Goal: Find specific page/section: Find specific page/section

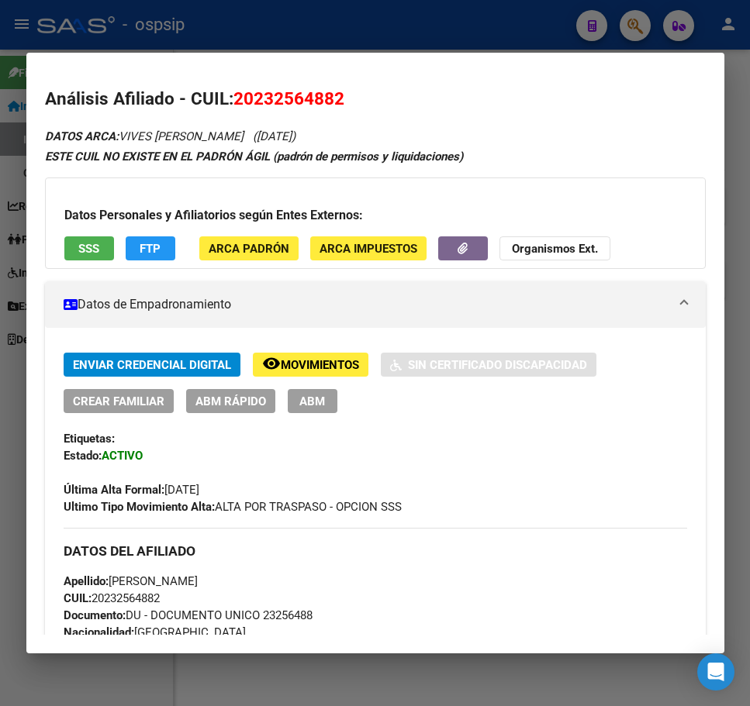
scroll to position [388, 0]
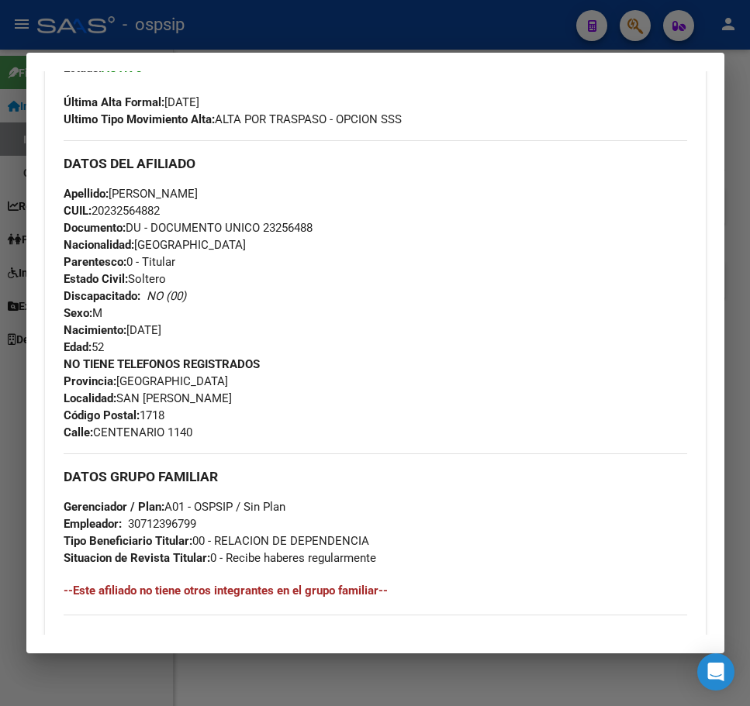
click at [479, 38] on div at bounding box center [375, 353] width 750 height 706
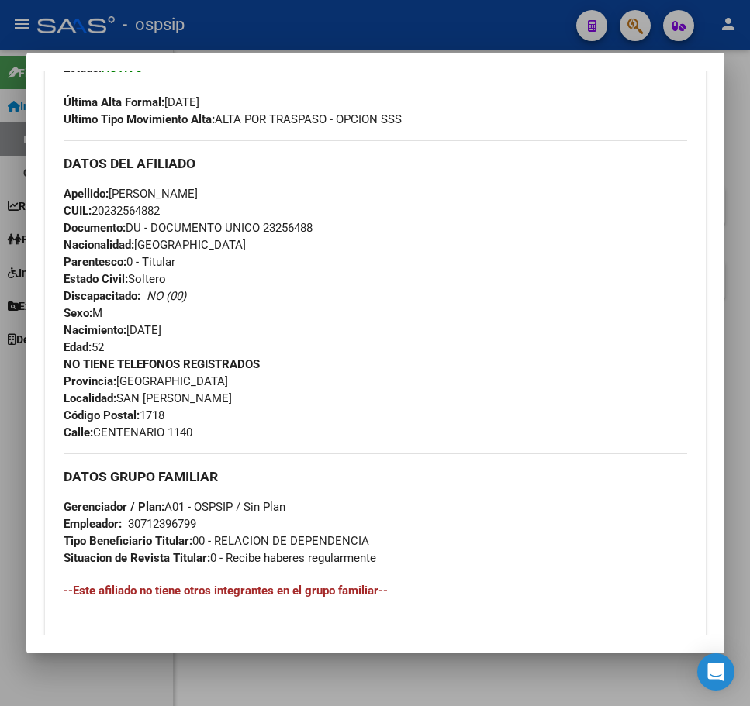
click at [479, 38] on div at bounding box center [375, 353] width 750 height 706
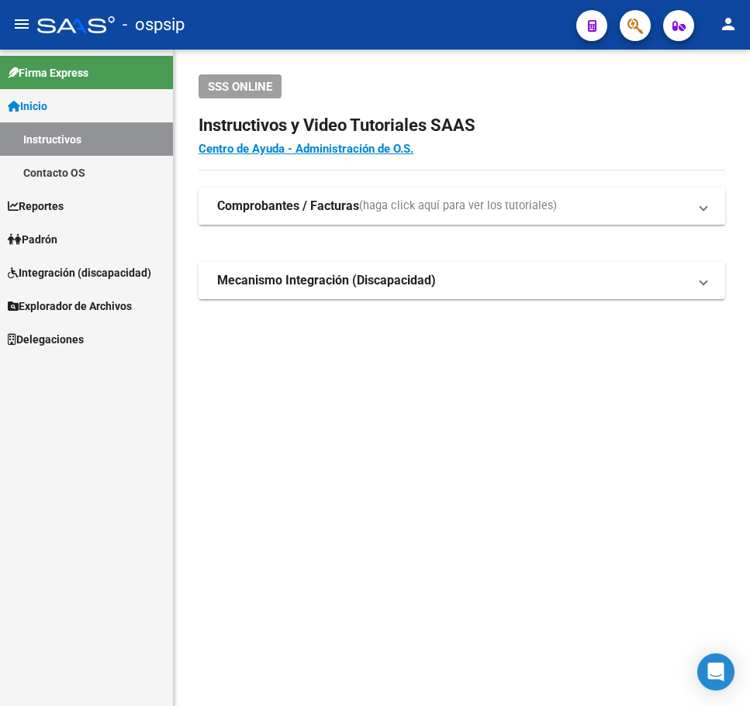
click at [616, 16] on div at bounding box center [628, 25] width 43 height 32
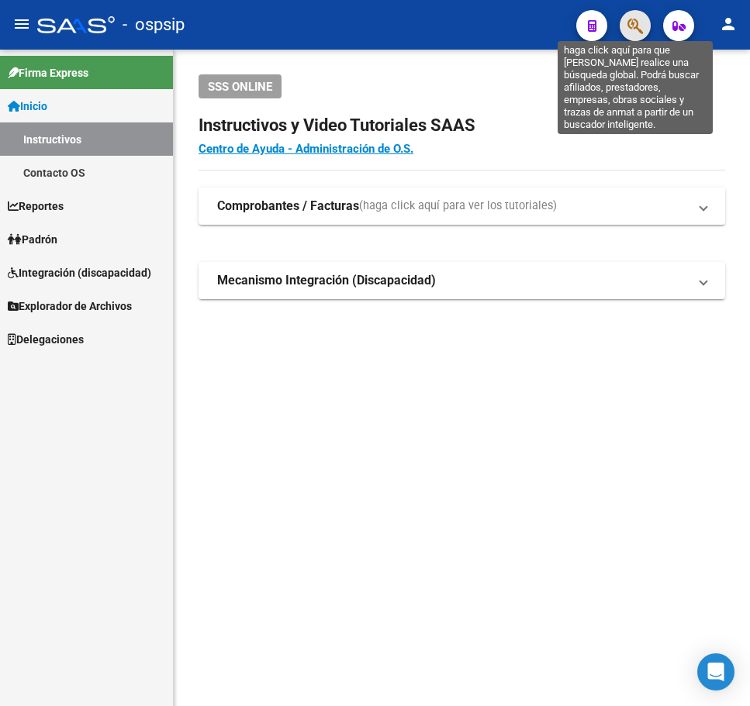
click at [633, 34] on icon "button" at bounding box center [635, 26] width 16 height 18
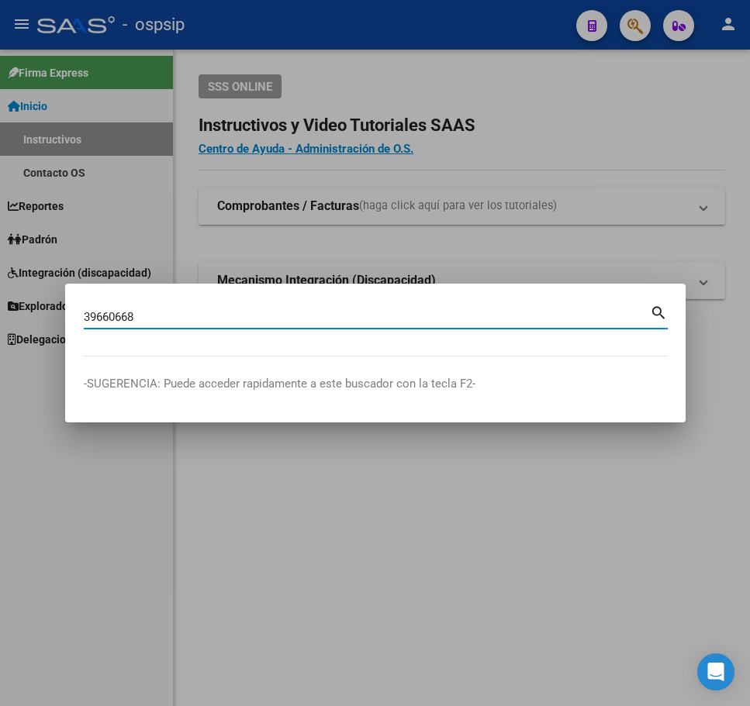
type input "39660668"
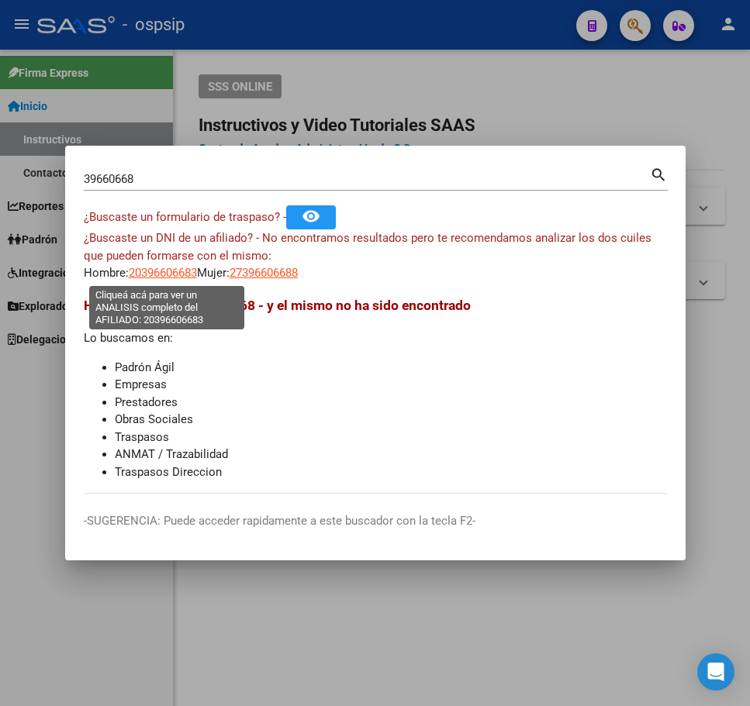
click at [164, 274] on span "20396606683" at bounding box center [163, 273] width 68 height 14
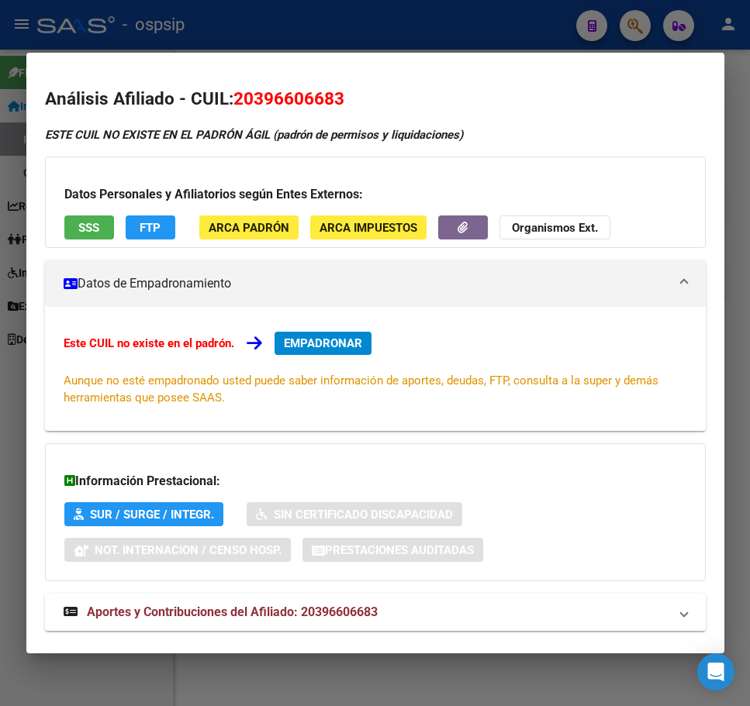
click at [473, 41] on div at bounding box center [375, 353] width 750 height 706
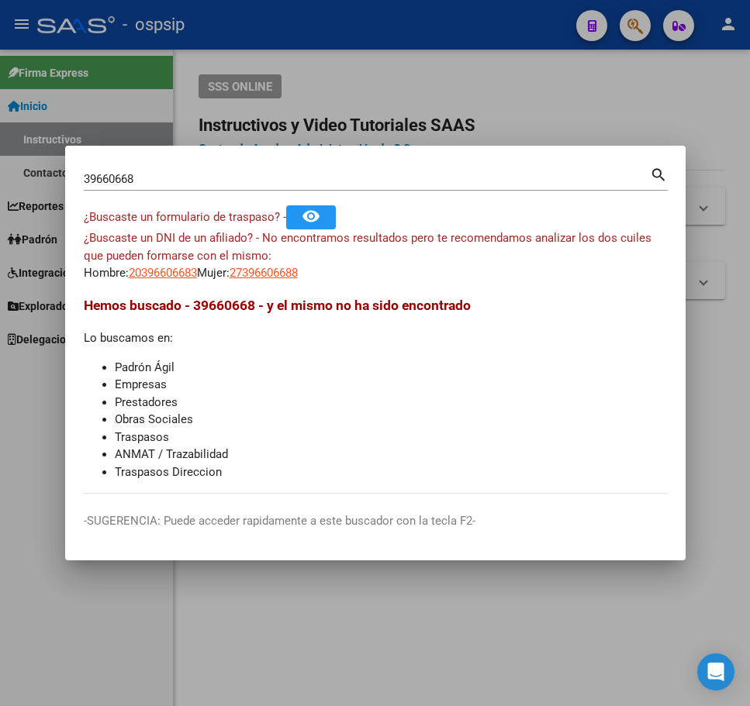
click at [275, 265] on app-link-go-to "27396606688" at bounding box center [263, 273] width 68 height 18
click at [285, 281] on app-link-go-to "27396606688" at bounding box center [263, 273] width 68 height 18
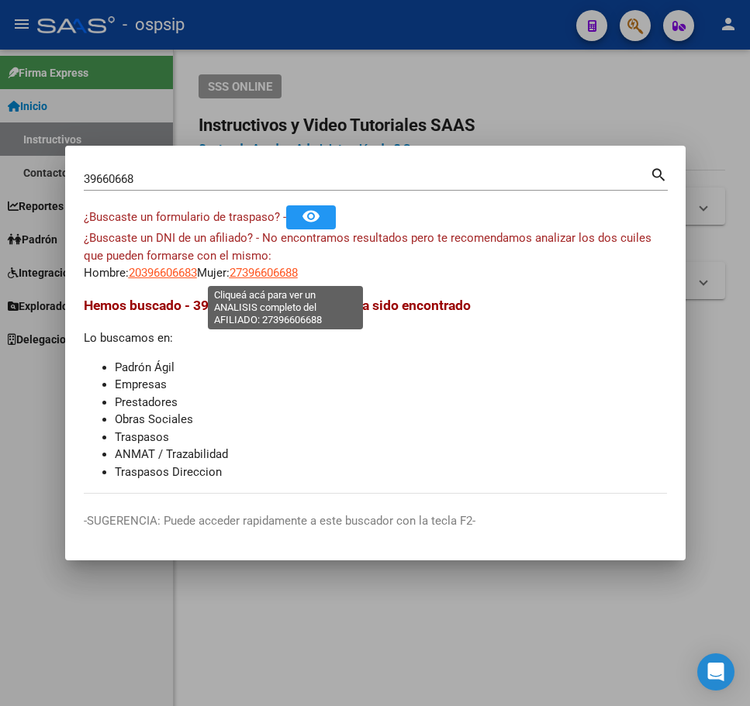
click at [285, 278] on span "27396606688" at bounding box center [263, 273] width 68 height 14
type textarea "27396606688"
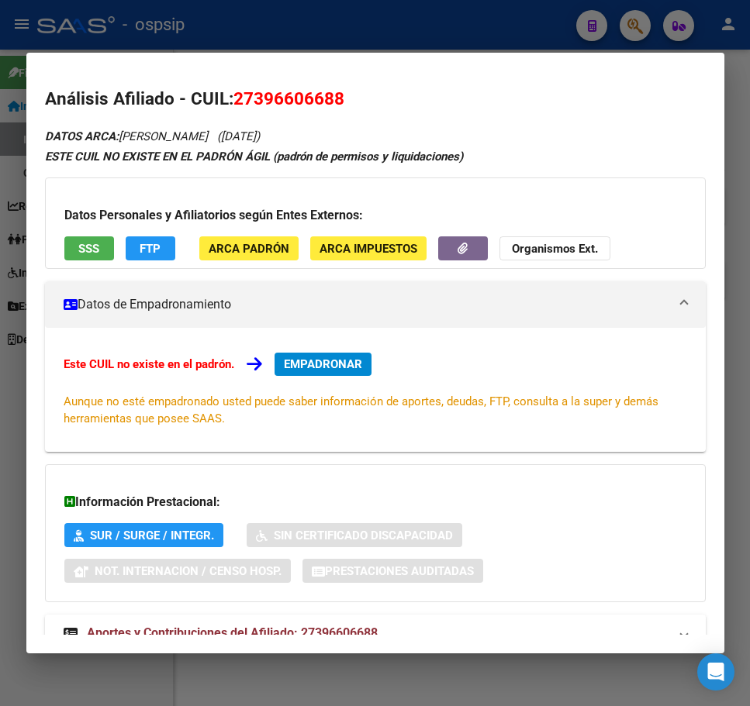
click at [388, 36] on div at bounding box center [375, 353] width 750 height 706
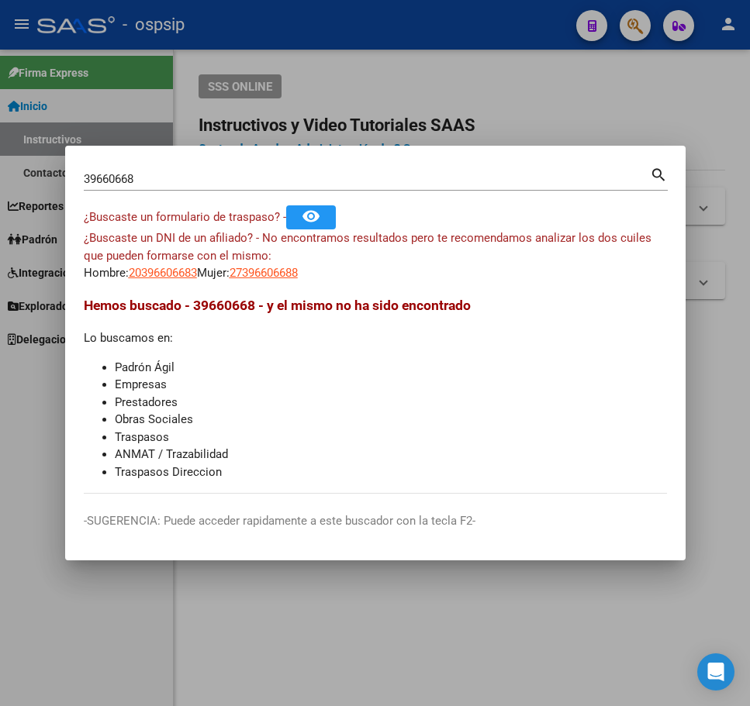
click at [381, 170] on div "39660668 Buscar (apellido, dni, [PERSON_NAME], [PERSON_NAME], cuit, obra social)" at bounding box center [367, 178] width 566 height 23
click at [542, 122] on div at bounding box center [375, 353] width 750 height 706
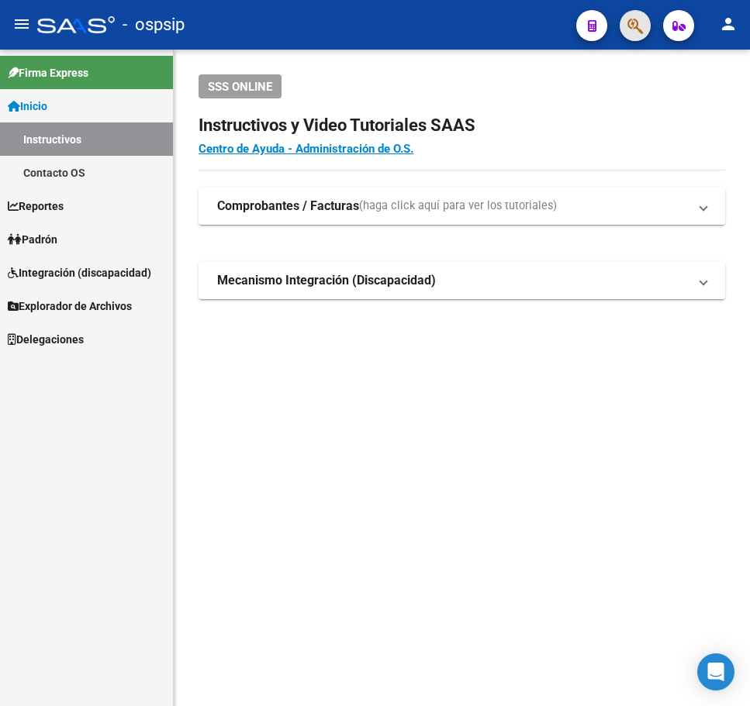
click at [626, 26] on button "button" at bounding box center [634, 25] width 31 height 31
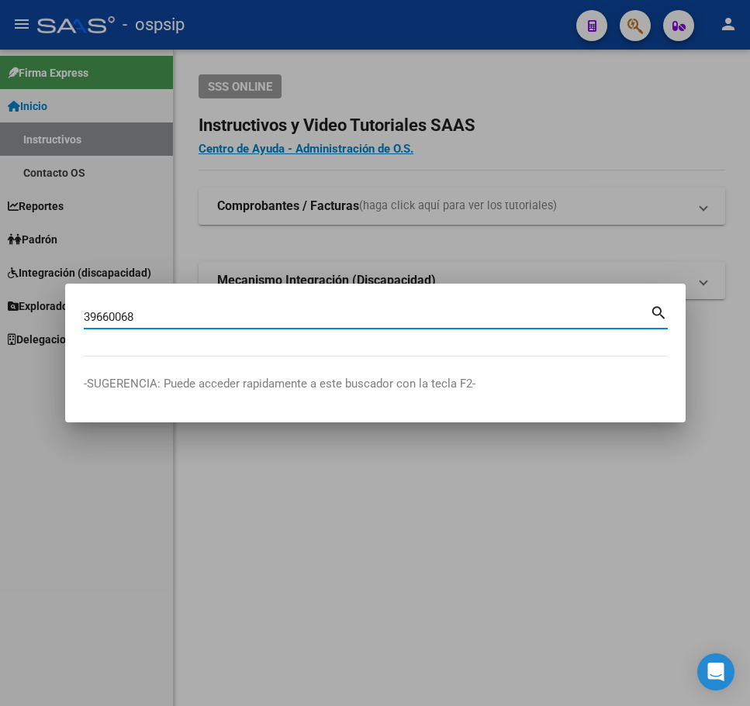
type input "39660068"
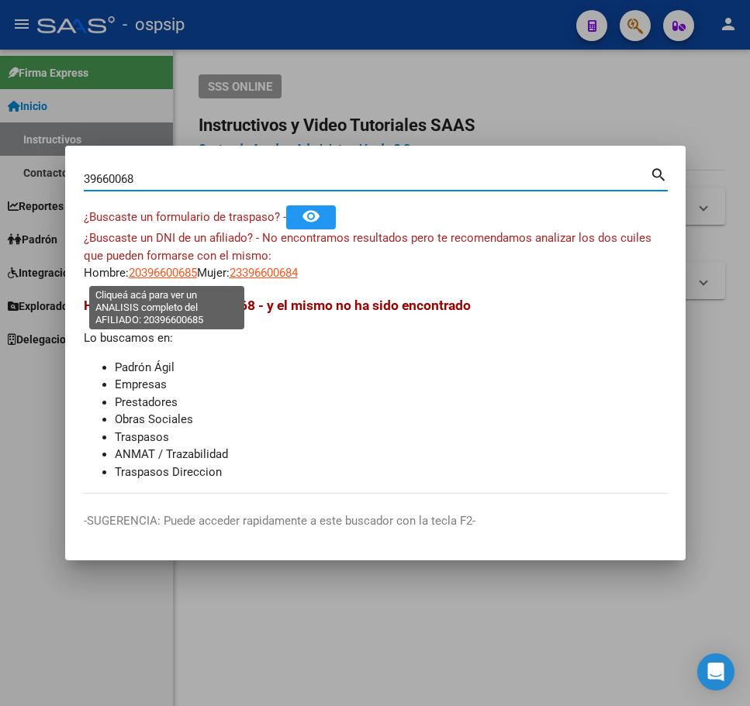
click at [164, 280] on span "20396600685" at bounding box center [163, 273] width 68 height 14
type textarea "20396600685"
